Goal: Task Accomplishment & Management: Use online tool/utility

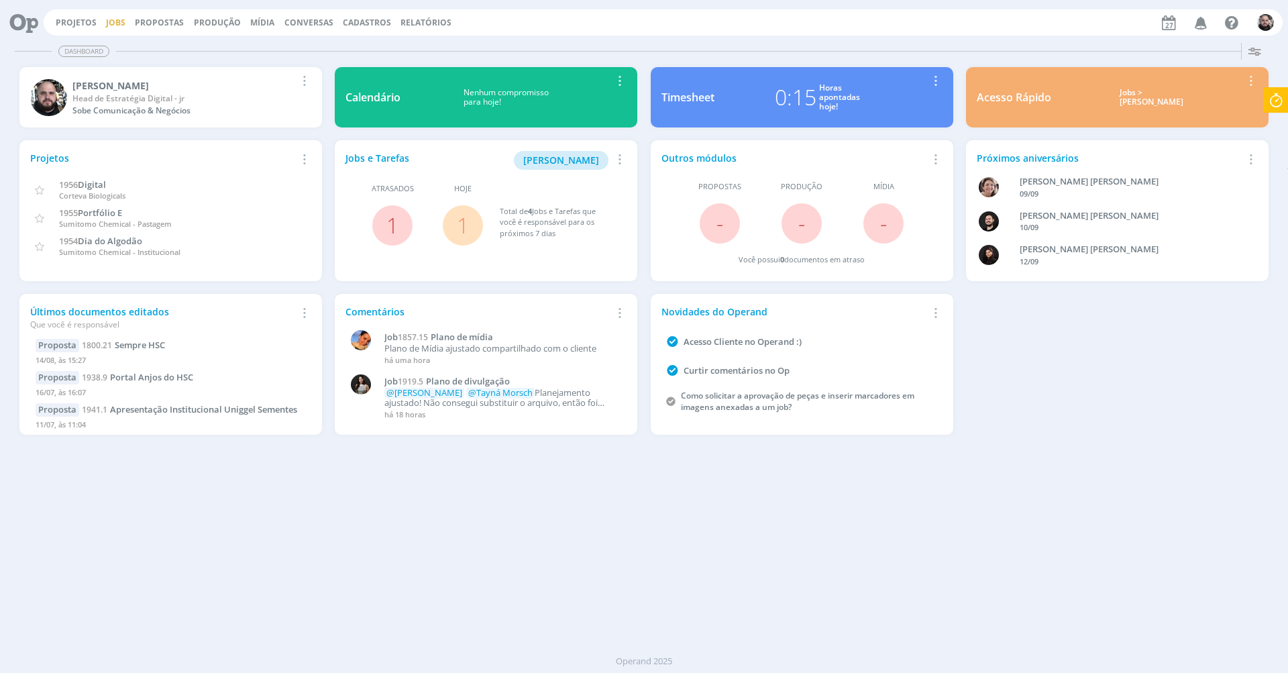
click at [115, 20] on link "Jobs" at bounding box center [115, 22] width 19 height 11
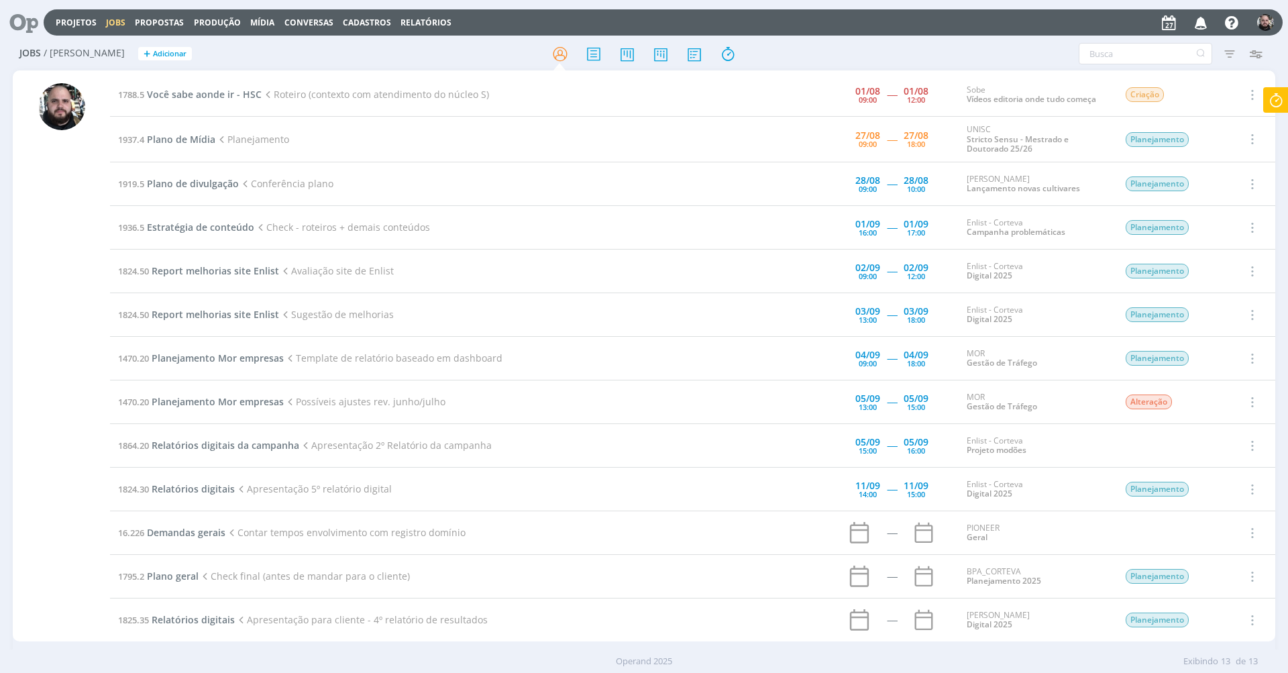
click at [1273, 100] on icon at bounding box center [1275, 100] width 24 height 26
click at [1222, 135] on span "Plano de Mídia" at bounding box center [1203, 136] width 68 height 13
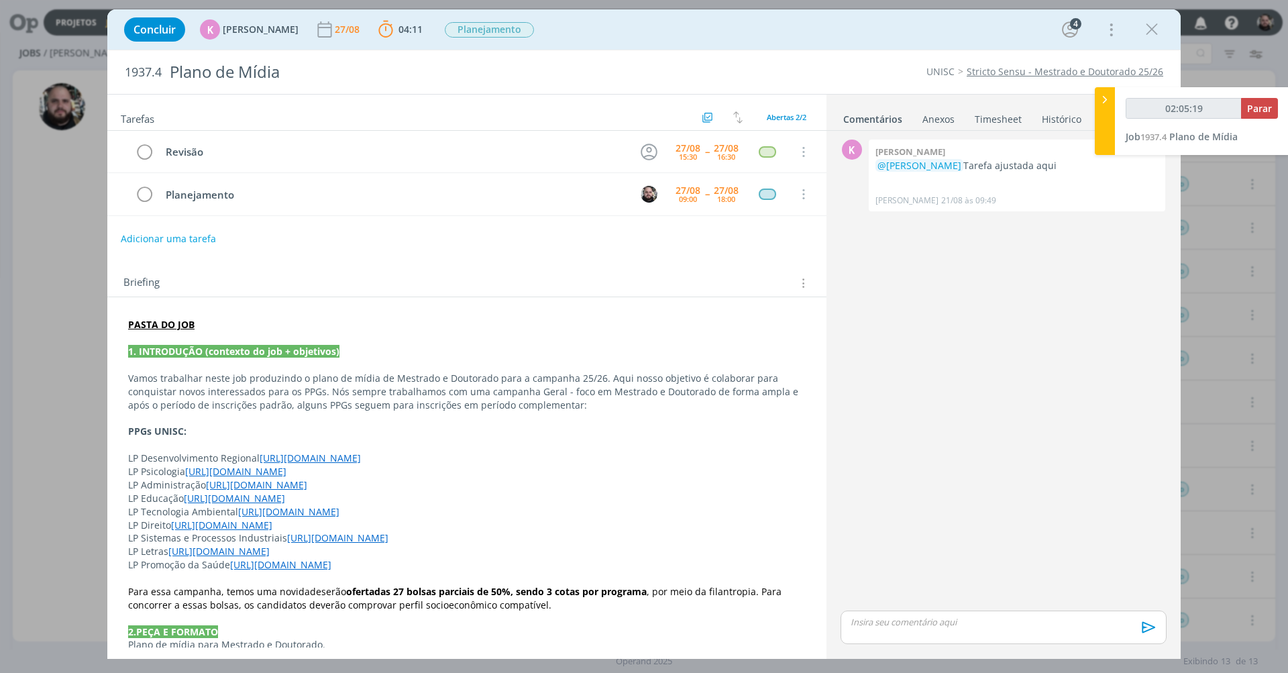
click at [1001, 116] on link "Timesheet" at bounding box center [998, 116] width 48 height 19
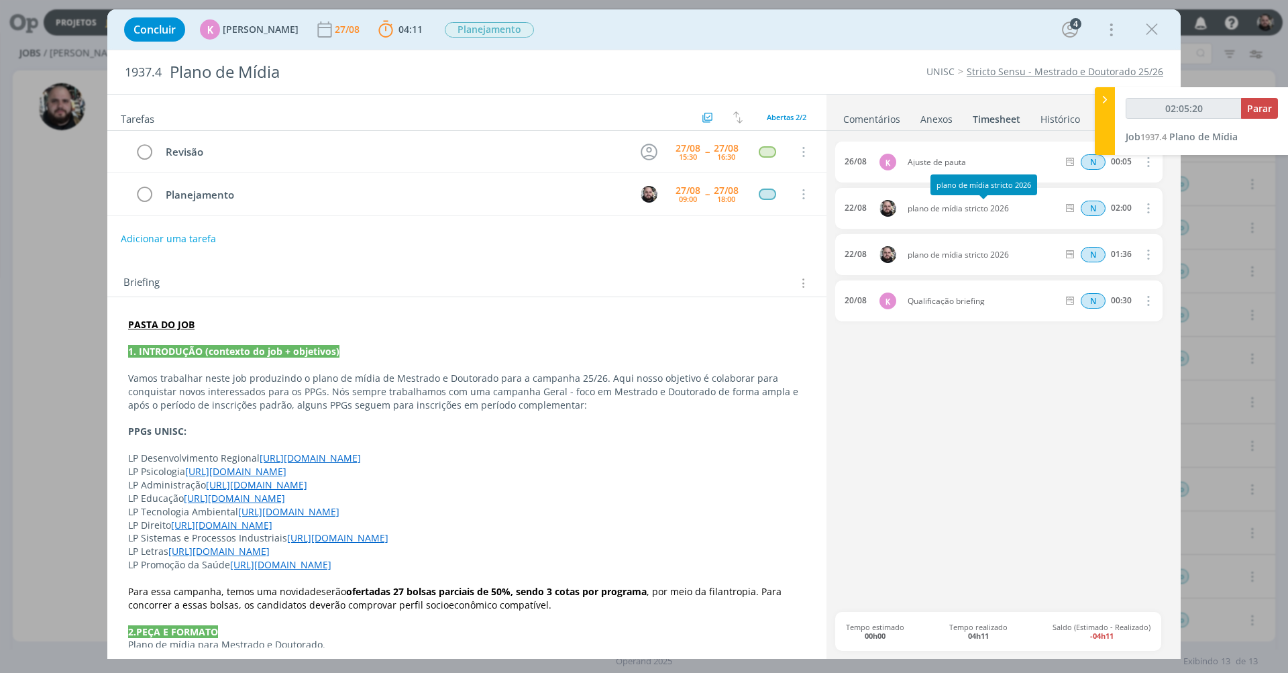
click at [986, 205] on span "plano de mídia stricto 2026" at bounding box center [982, 209] width 160 height 8
copy div "plano de mídia stricto 2026"
click at [1219, 136] on span "Plano de Mídia" at bounding box center [1203, 136] width 68 height 13
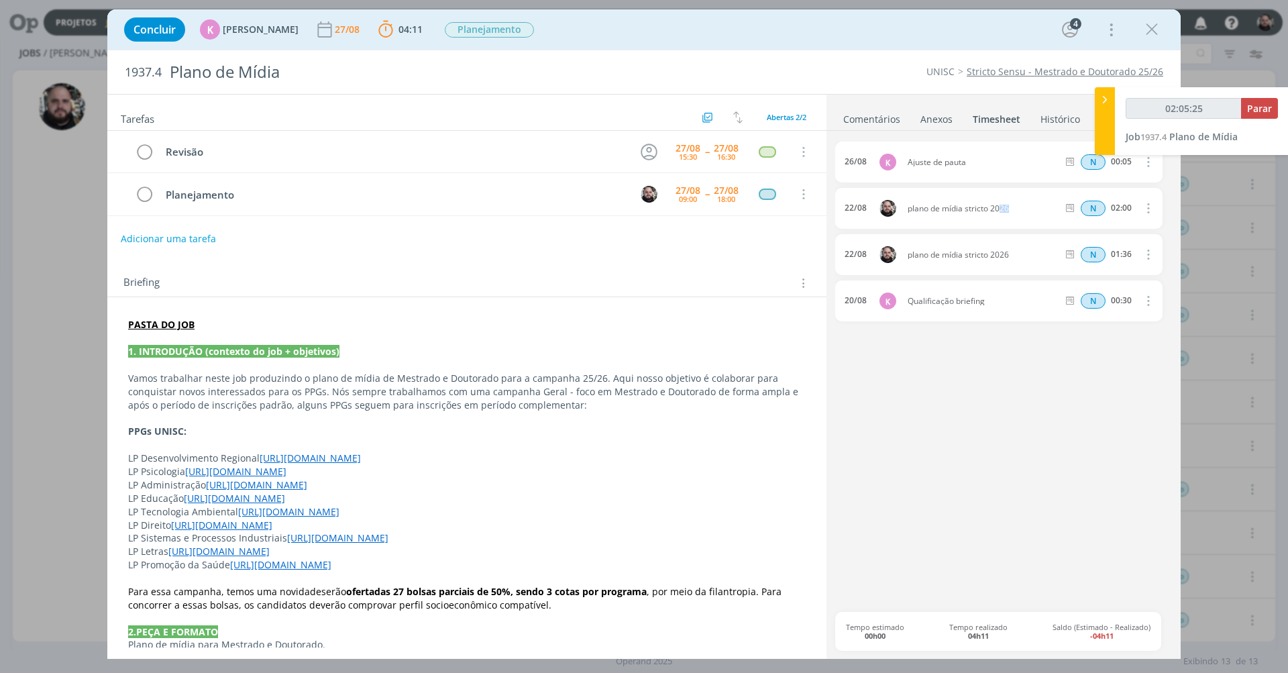
type input "02:05:26"
click at [1253, 108] on span "Parar" at bounding box center [1259, 108] width 25 height 13
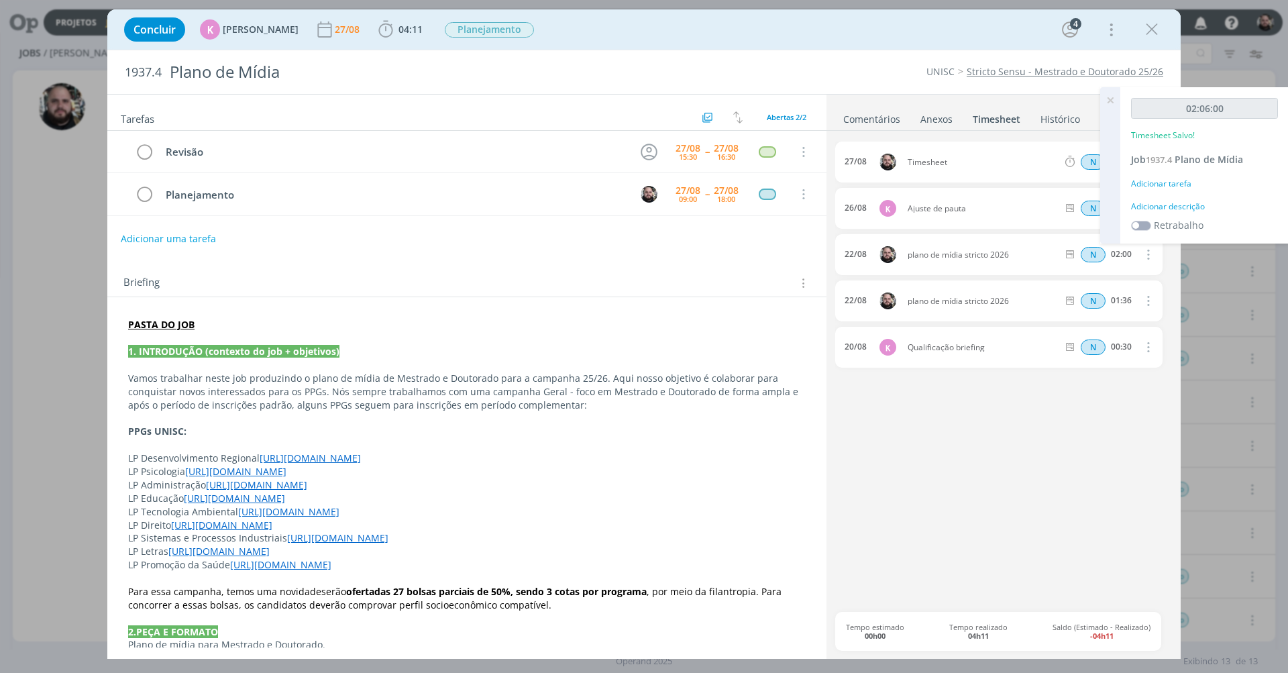
click at [1181, 205] on div "Adicionar descrição" at bounding box center [1204, 207] width 147 height 12
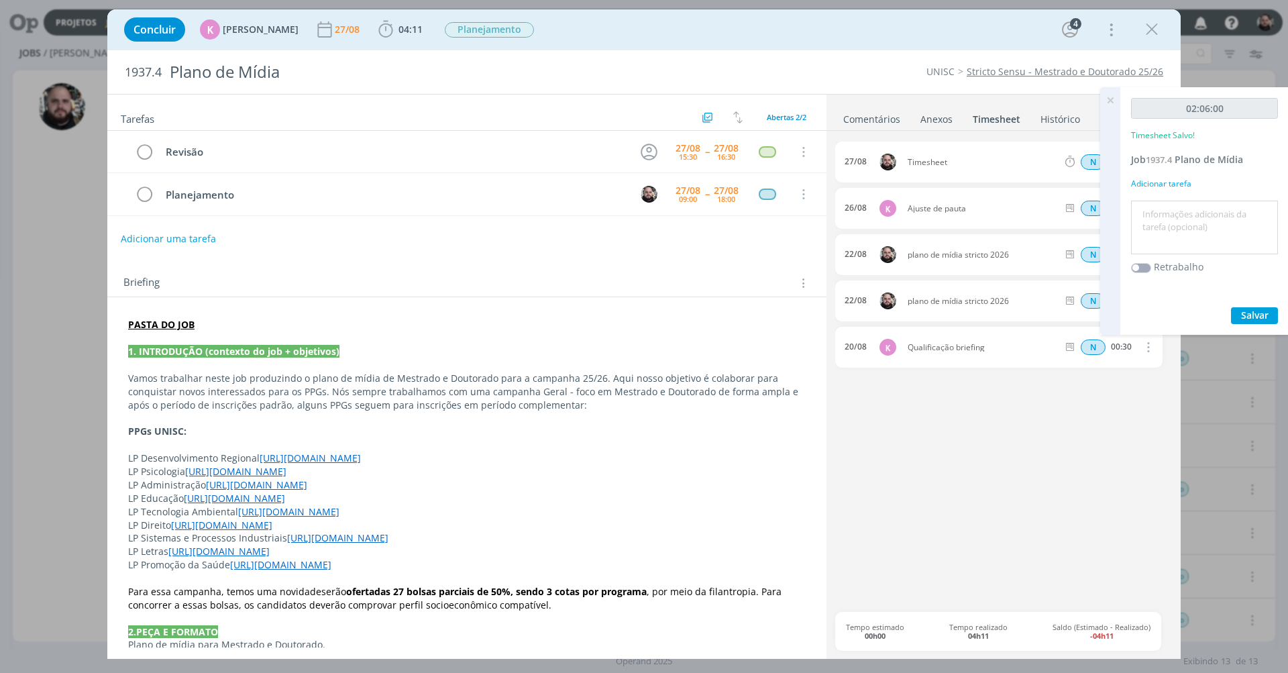
click at [1174, 217] on textarea at bounding box center [1204, 228] width 140 height 48
paste textarea "plano de mídia stricto 2026"
type textarea "plano de mídia stricto 2026"
click at [1249, 313] on span "Salvar" at bounding box center [1254, 314] width 27 height 13
click at [1109, 97] on icon at bounding box center [1110, 100] width 24 height 26
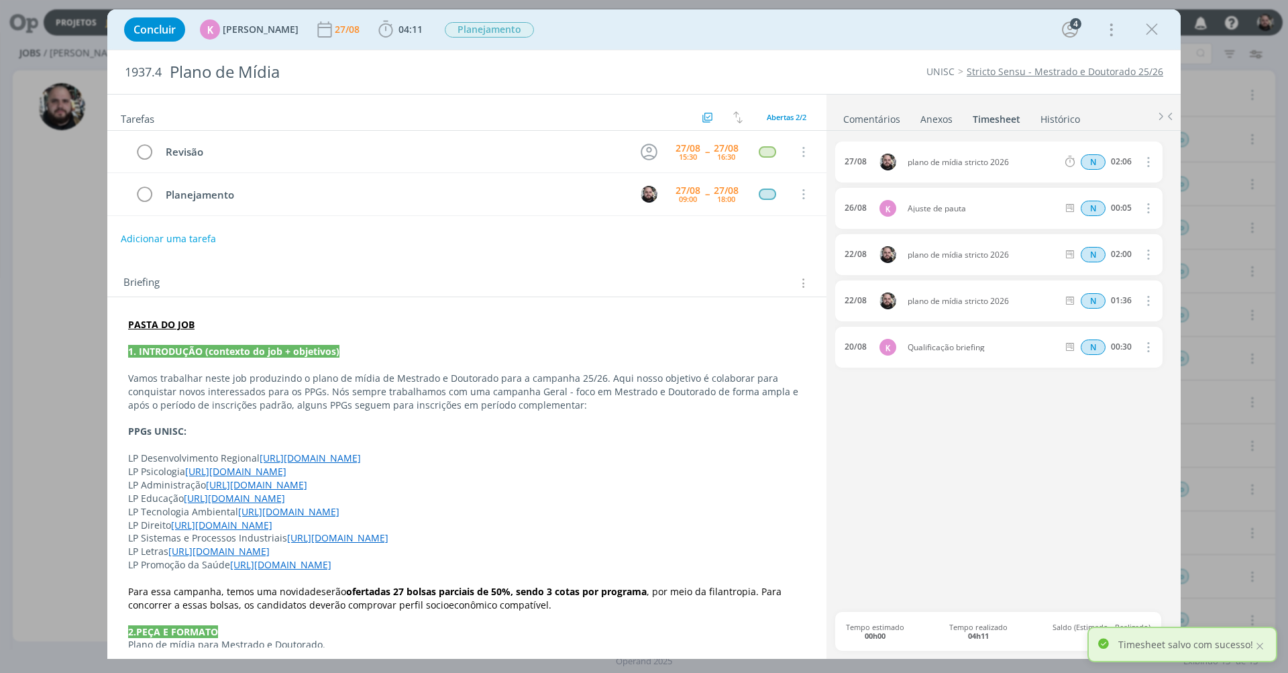
click at [1151, 13] on div "Concluir K [PERSON_NAME] [DATE] 04:11 Iniciar Apontar Data * [DATE] Horas * 00:…" at bounding box center [643, 29] width 1073 height 40
click at [1149, 29] on icon "dialog" at bounding box center [1151, 29] width 20 height 20
